Goal: Transaction & Acquisition: Purchase product/service

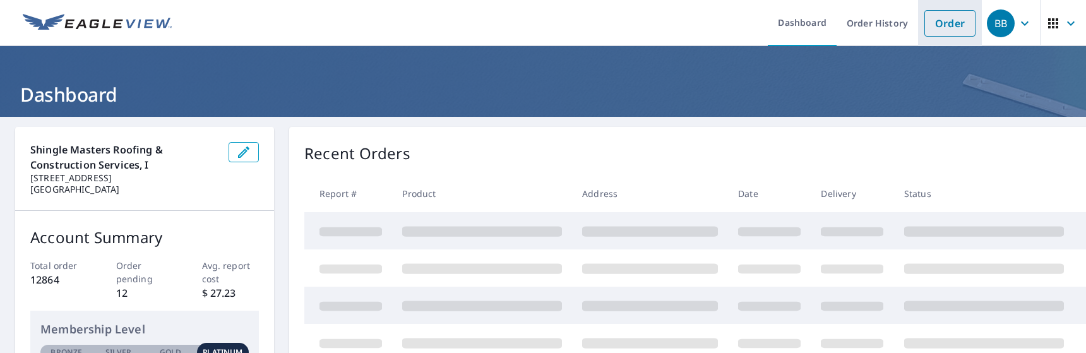
click at [947, 20] on link "Order" at bounding box center [949, 23] width 51 height 27
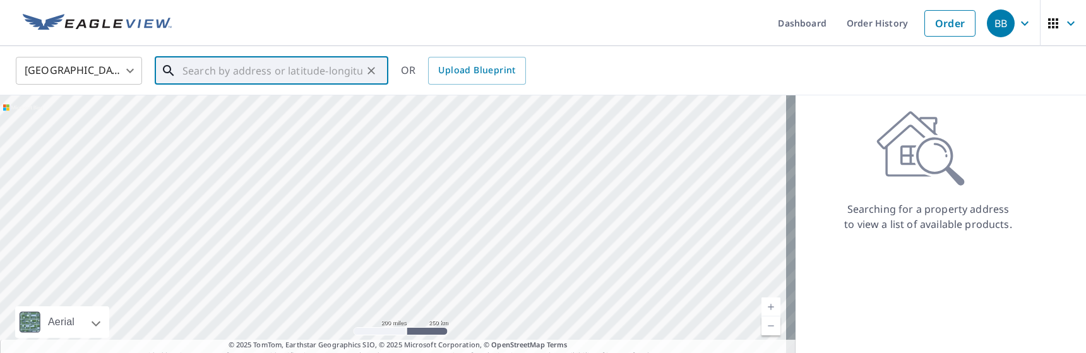
paste input "16033 Mulberrypark Circle, Lithia FL 33547"
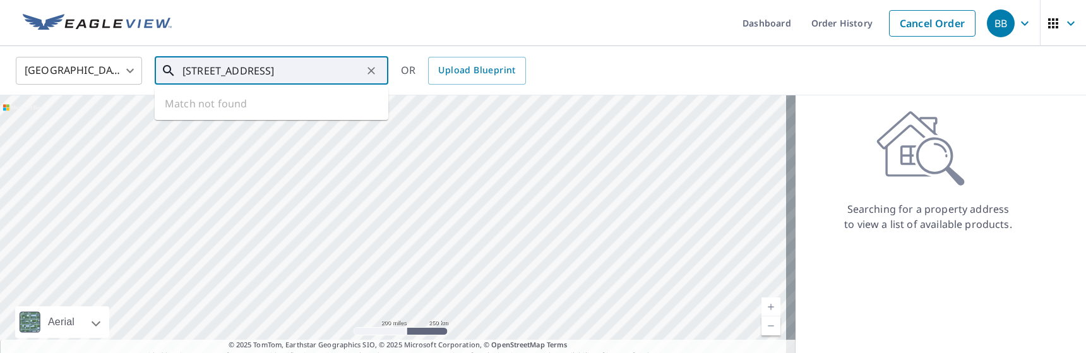
scroll to position [0, 25]
click at [324, 117] on p "Lithia, FL 33547" at bounding box center [279, 121] width 198 height 13
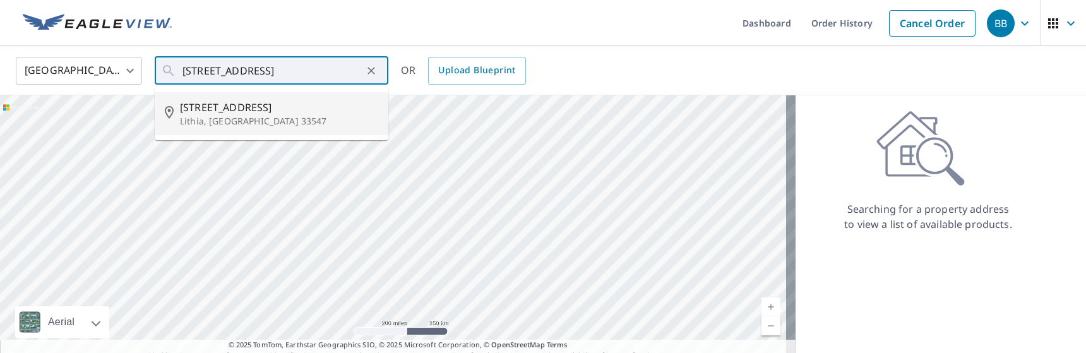
type input "16033 Mulberrypark Cir Lithia, FL 33547"
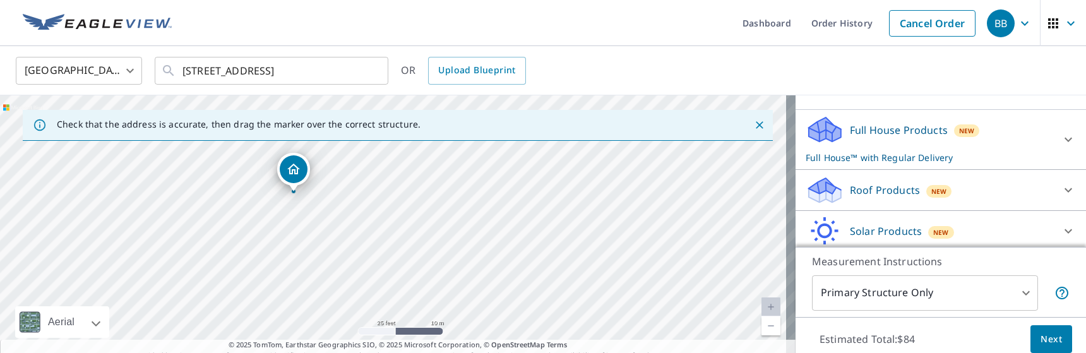
scroll to position [126, 0]
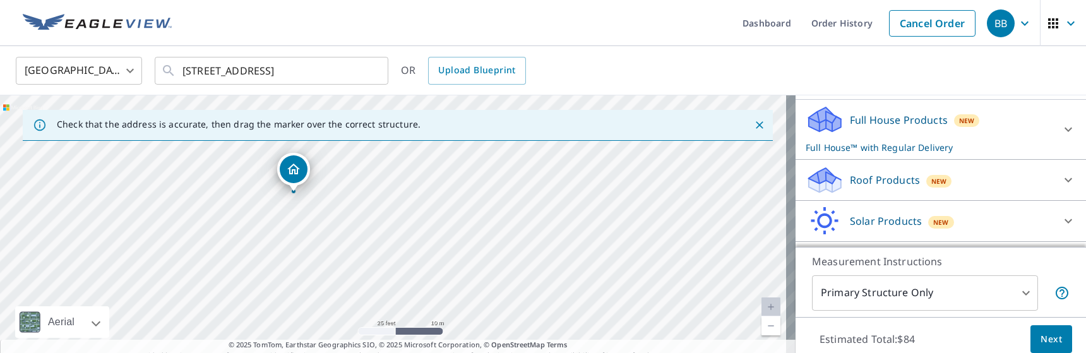
click at [886, 188] on div "Roof Products New" at bounding box center [928, 180] width 247 height 30
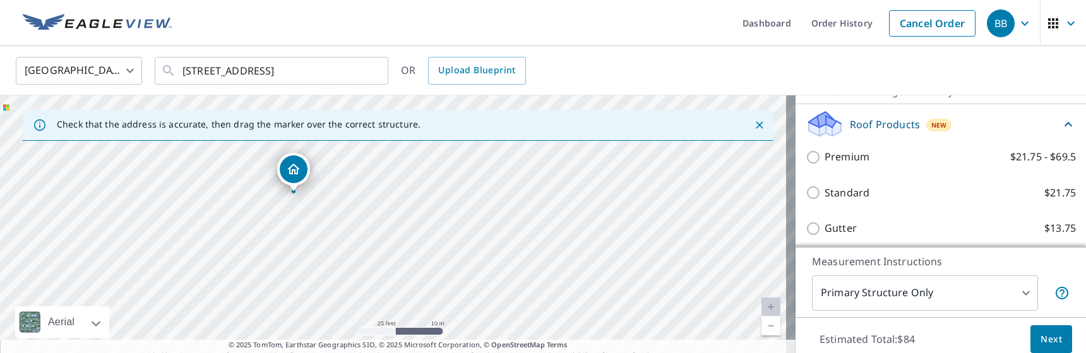
scroll to position [189, 0]
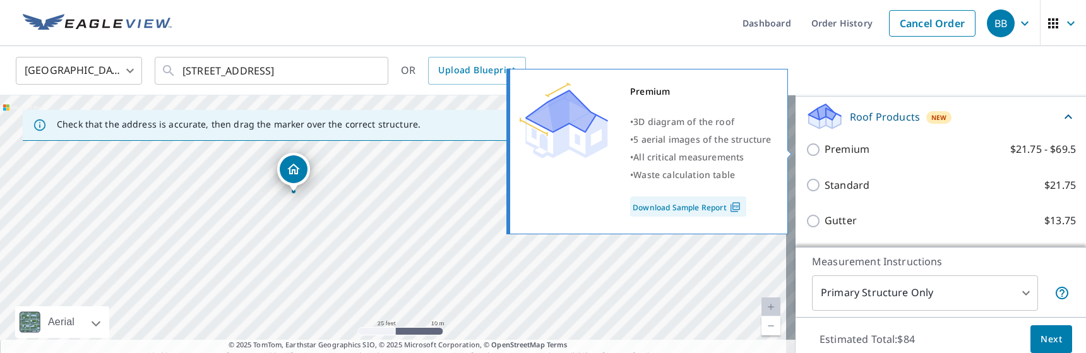
click at [851, 156] on p "Premium" at bounding box center [846, 149] width 45 height 16
click at [824, 156] on input "Premium $21.75 - $69.5" at bounding box center [814, 149] width 19 height 15
checkbox input "true"
checkbox input "false"
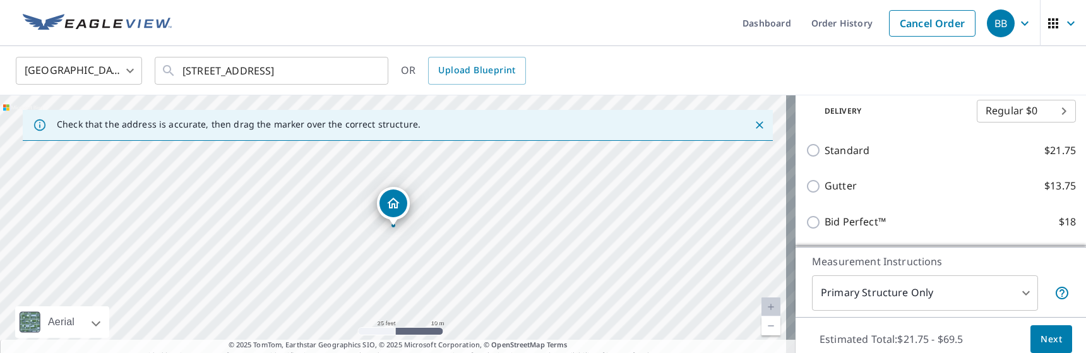
scroll to position [316, 0]
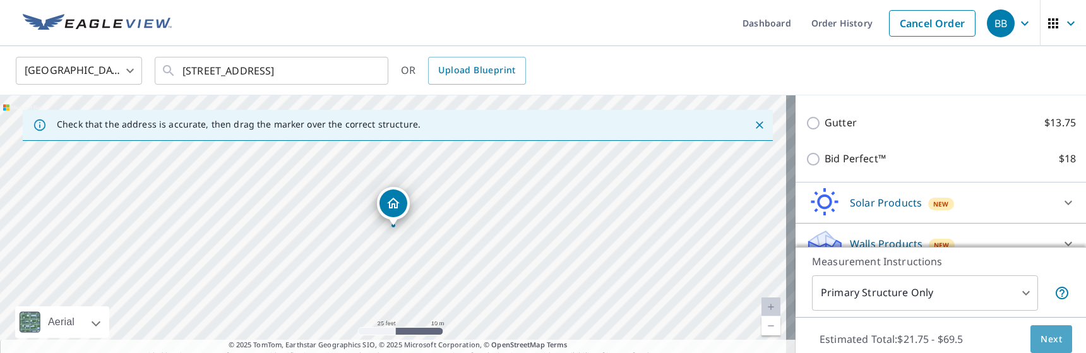
click at [1047, 338] on span "Next" at bounding box center [1050, 339] width 21 height 16
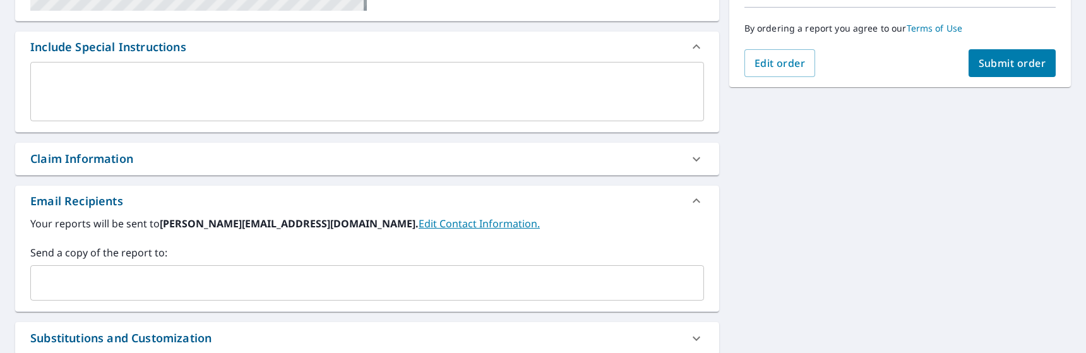
scroll to position [379, 0]
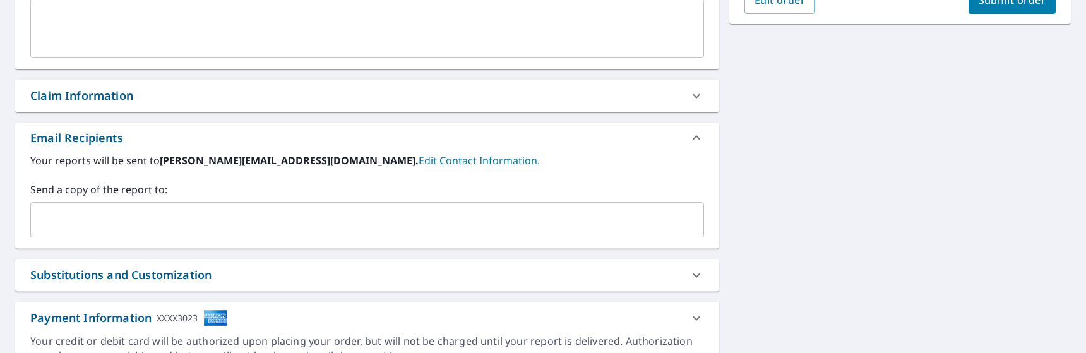
click at [591, 223] on input "text" at bounding box center [357, 220] width 643 height 24
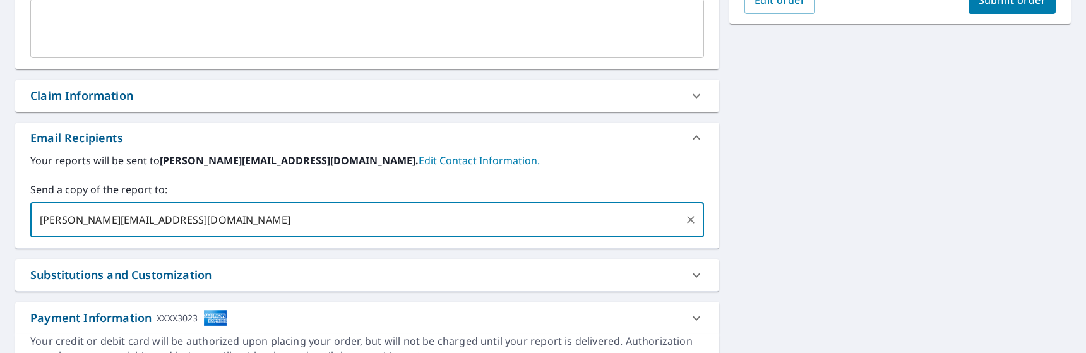
type input "eric@shingle-masters.com"
click at [1019, 4] on span "Submit order" at bounding box center [1012, 0] width 68 height 14
checkbox input "true"
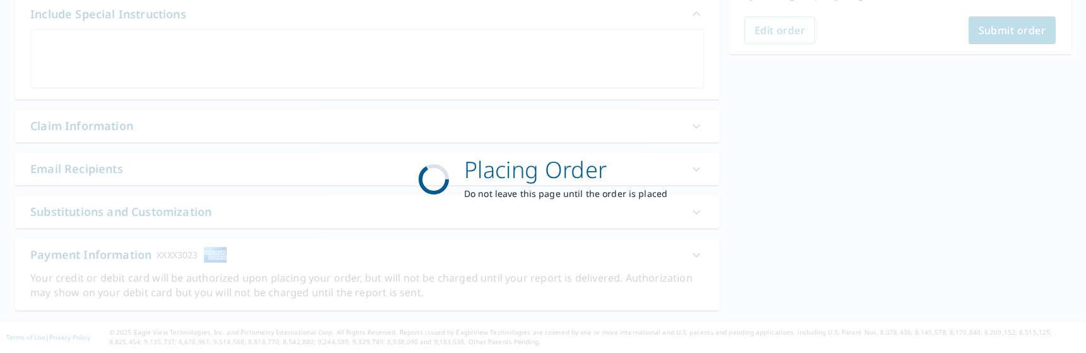
scroll to position [348, 0]
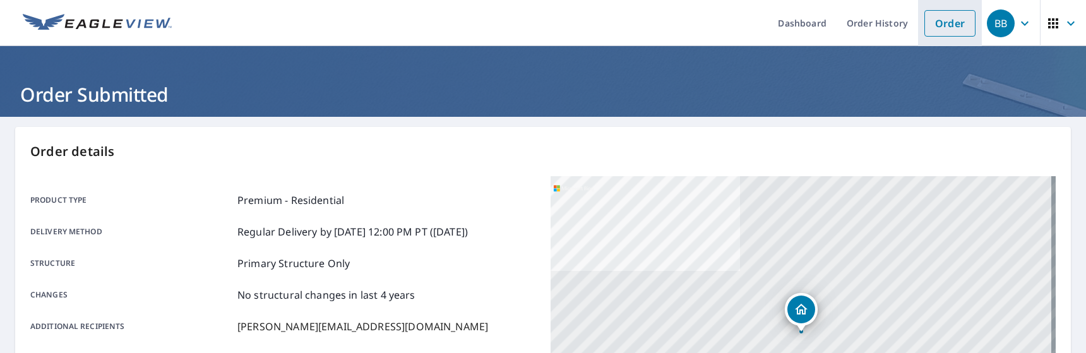
click at [924, 19] on link "Order" at bounding box center [949, 23] width 51 height 27
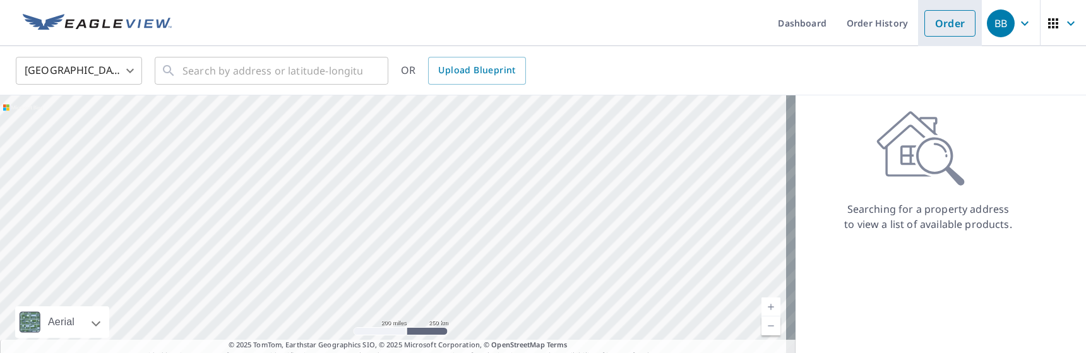
click at [939, 13] on link "Order" at bounding box center [949, 23] width 51 height 27
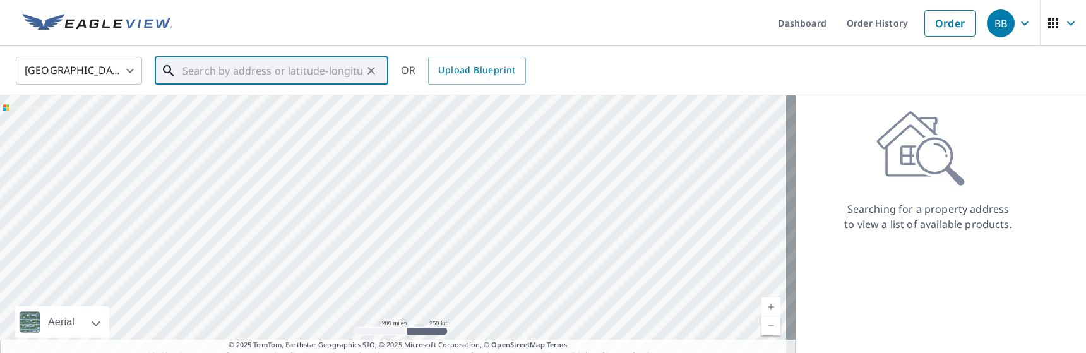
paste input "5448 Genevieve Cir, Zephyrhills, FL 33542"
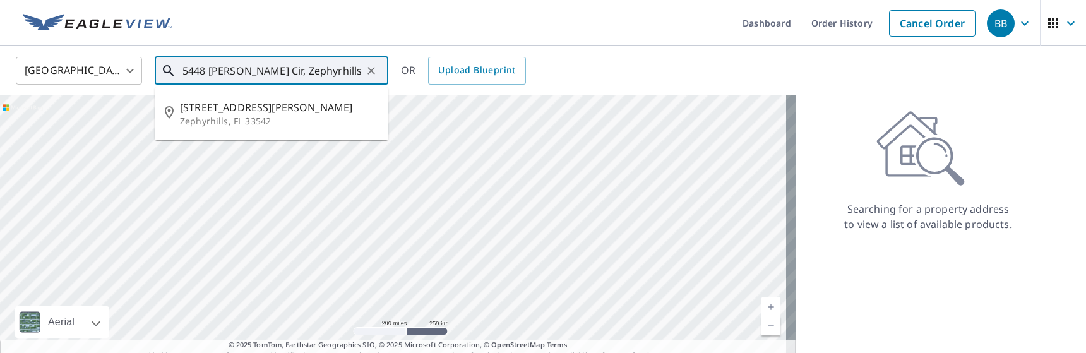
click at [301, 121] on p "Zephyrhills, FL 33542" at bounding box center [279, 121] width 198 height 13
type input "5448 Genevieve Cir Zephyrhills, FL 33542"
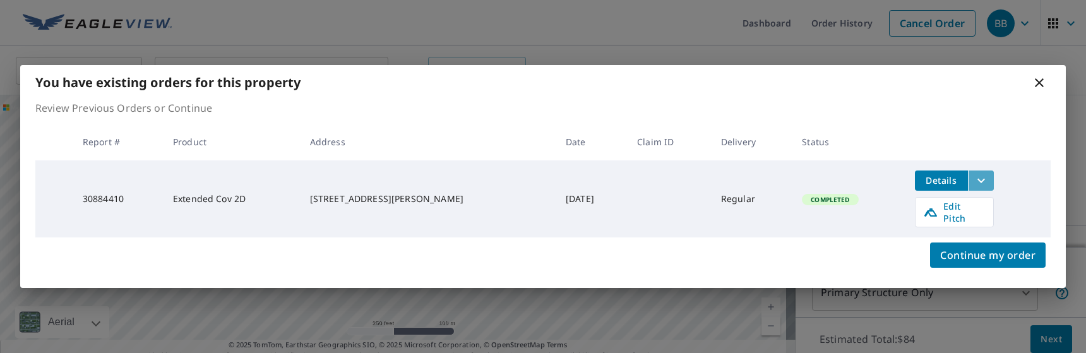
click at [973, 187] on icon "filesDropdownBtn-30884410" at bounding box center [980, 180] width 15 height 15
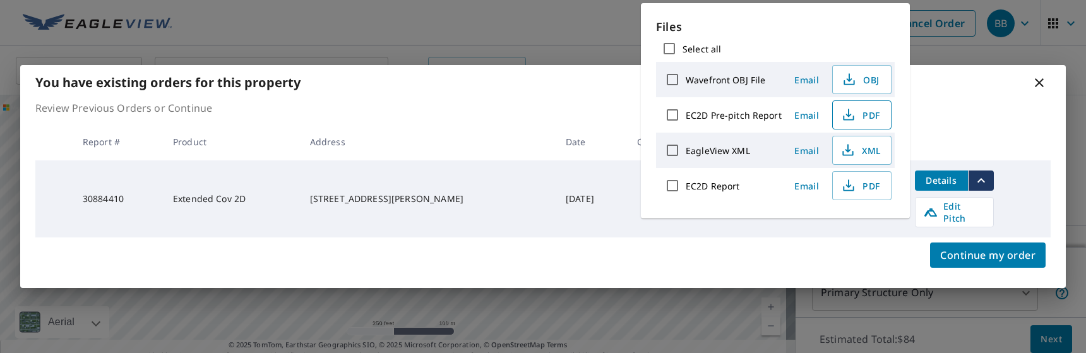
click at [853, 111] on icon "button" at bounding box center [848, 114] width 15 height 15
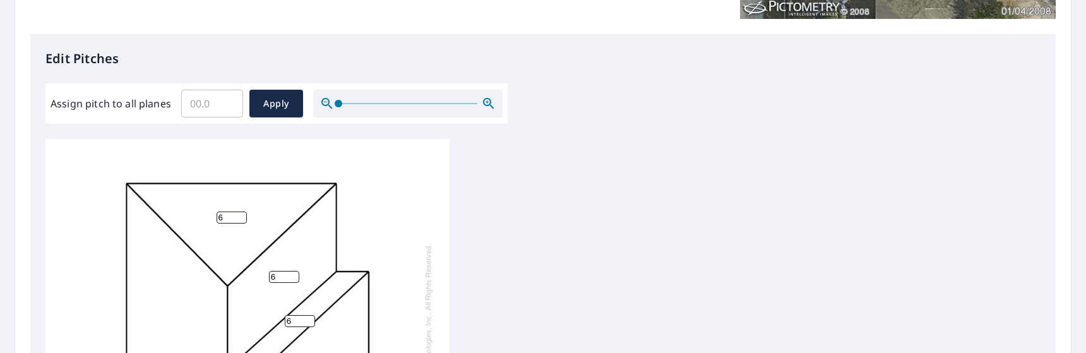
scroll to position [316, 0]
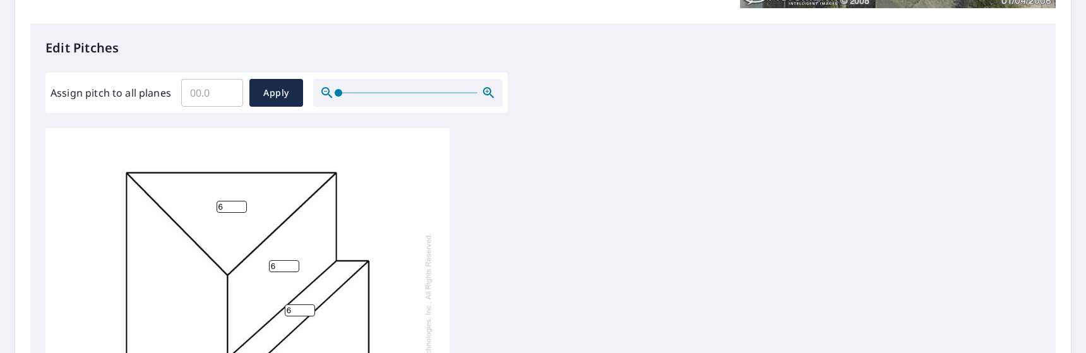
click at [221, 95] on input "Assign pitch to all planes" at bounding box center [212, 92] width 62 height 35
type input "5"
drag, startPoint x: 300, startPoint y: 73, endPoint x: 292, endPoint y: 88, distance: 16.7
click at [300, 76] on div "Assign pitch to all planes 5 ​ Apply" at bounding box center [276, 93] width 462 height 40
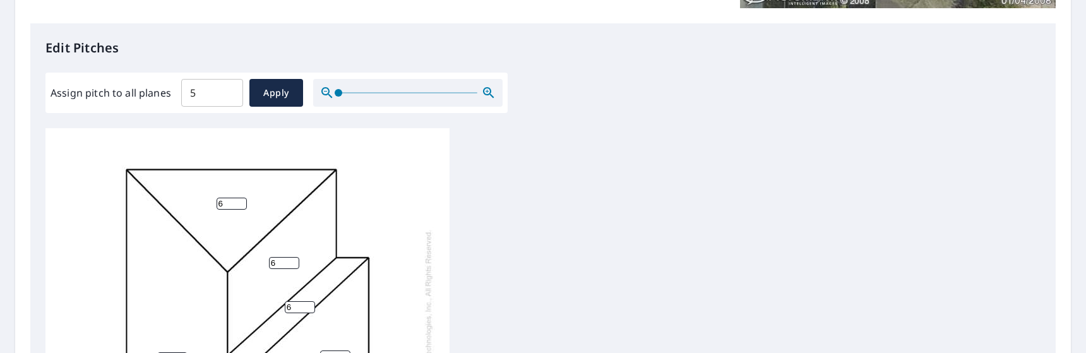
scroll to position [12, 0]
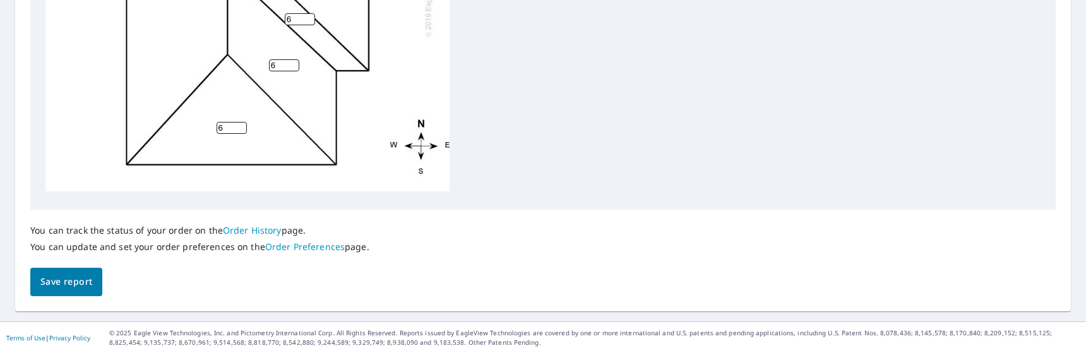
click at [80, 288] on span "Save report" at bounding box center [66, 282] width 52 height 16
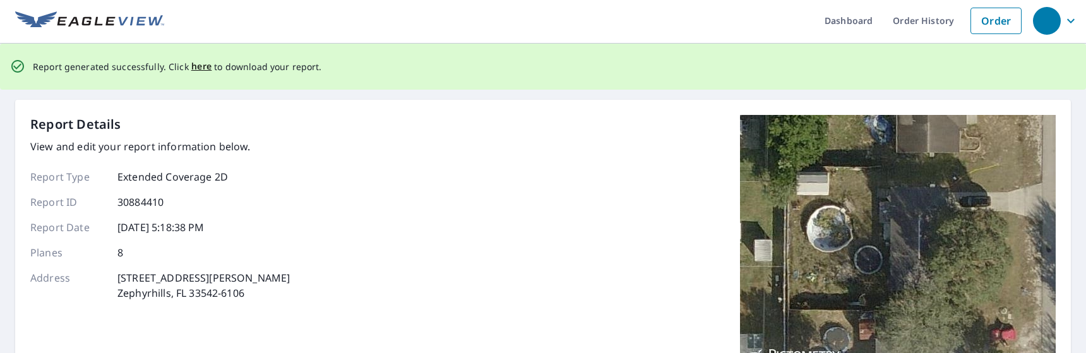
scroll to position [0, 0]
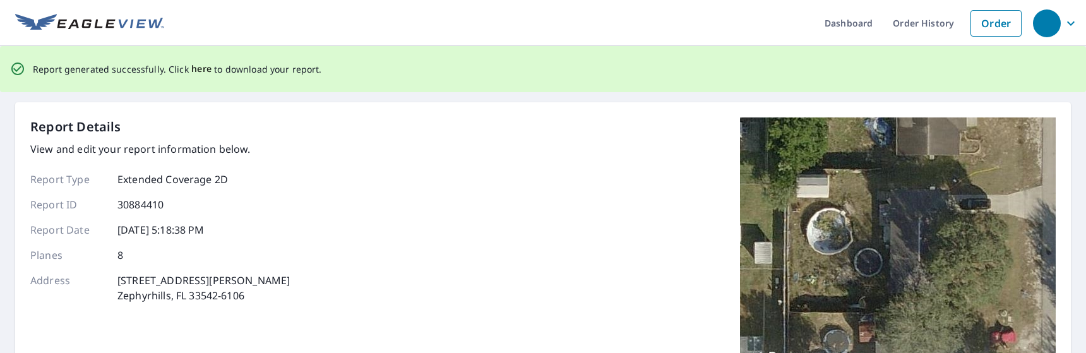
click at [195, 68] on span "here" at bounding box center [201, 69] width 21 height 16
